Goal: Navigation & Orientation: Find specific page/section

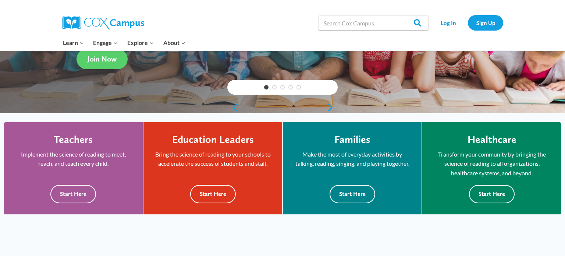
scroll to position [139, 0]
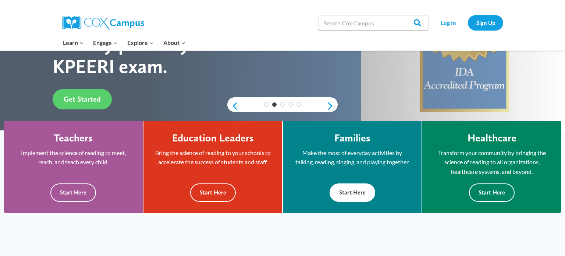
click at [353, 193] on button "Start Here" at bounding box center [352, 192] width 46 height 18
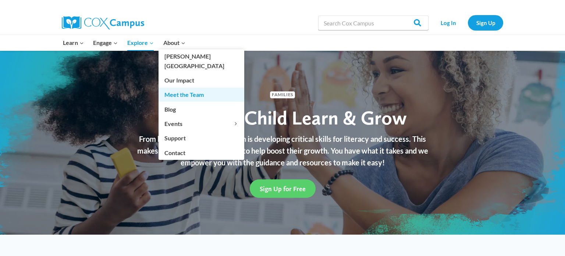
click at [172, 89] on link "Meet the Team" at bounding box center [201, 95] width 86 height 14
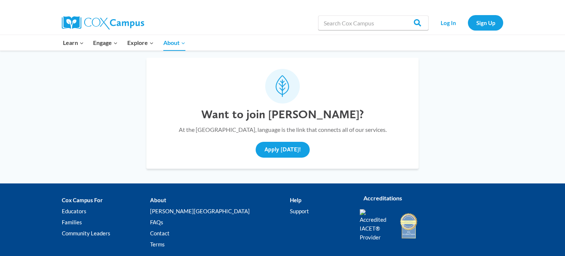
scroll to position [2778, 0]
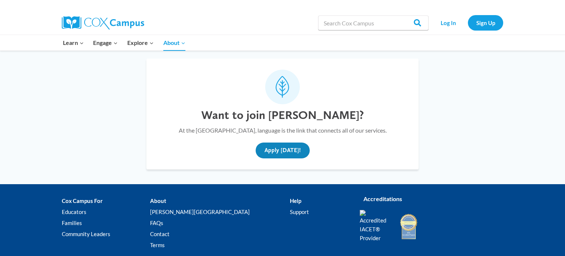
click at [275, 142] on button "Apply [DATE]!" at bounding box center [283, 150] width 54 height 16
